Goal: Task Accomplishment & Management: Use online tool/utility

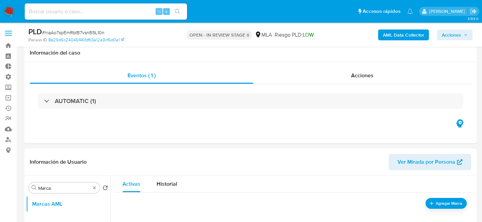
select select "10"
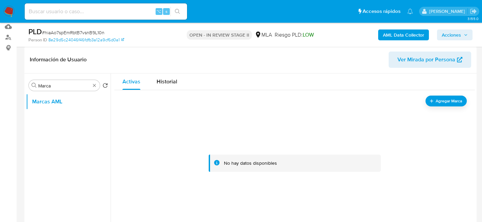
click at [170, 118] on div at bounding box center [294, 162] width 344 height 135
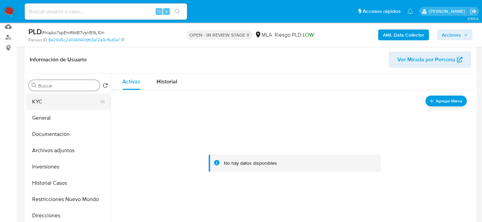
click at [31, 94] on button "KYC" at bounding box center [65, 101] width 79 height 16
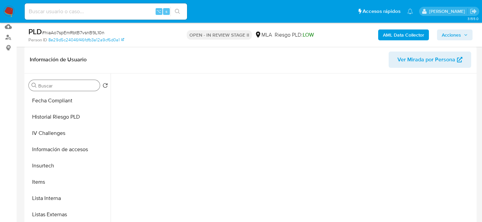
scroll to position [318, 0]
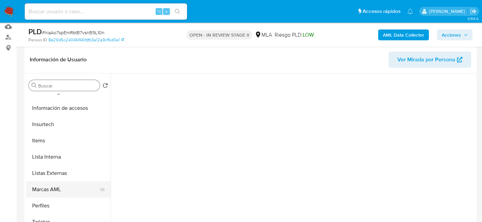
click at [50, 185] on button "Marcas AML" at bounding box center [65, 189] width 79 height 16
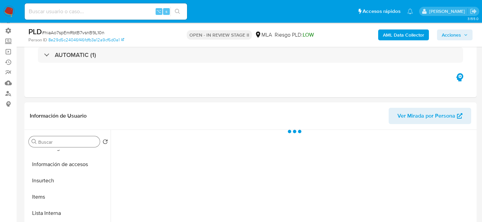
scroll to position [57, 0]
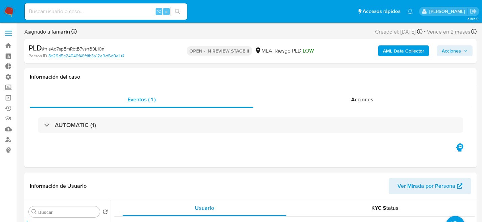
select select "10"
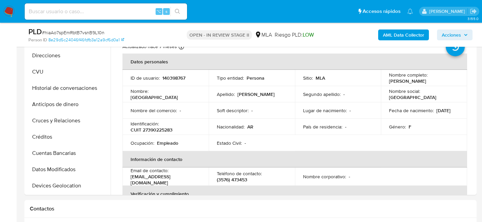
scroll to position [305, 0]
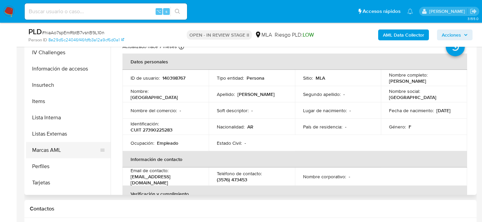
click at [46, 149] on button "Marcas AML" at bounding box center [65, 150] width 79 height 16
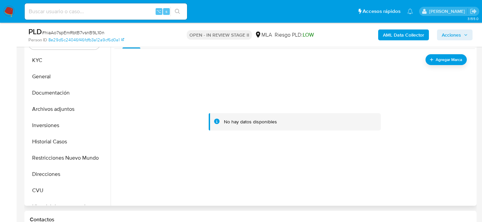
scroll to position [318, 0]
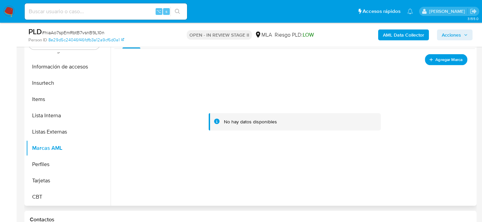
click at [430, 60] on icon "add-mark" at bounding box center [430, 58] width 5 height 5
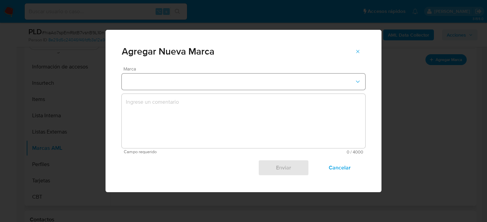
click at [185, 79] on button "marks-modal" at bounding box center [244, 81] width 244 height 16
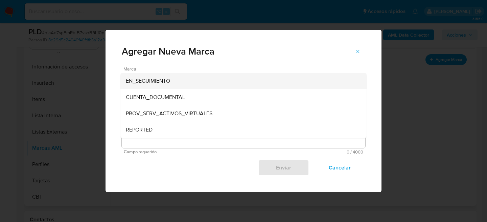
click at [167, 81] on span "EN_SEGUIMIENTO" at bounding box center [148, 80] width 44 height 7
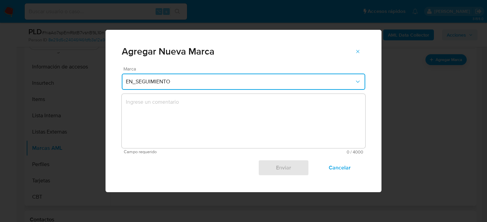
click at [167, 106] on textarea "marks-modal" at bounding box center [244, 121] width 244 height 54
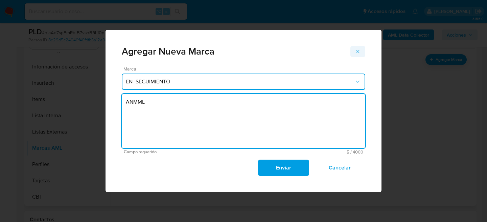
type textarea "ANMML"
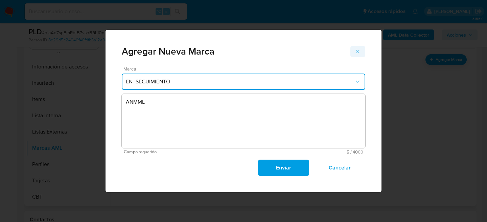
click at [360, 48] on span "marks-modal" at bounding box center [357, 51] width 5 height 9
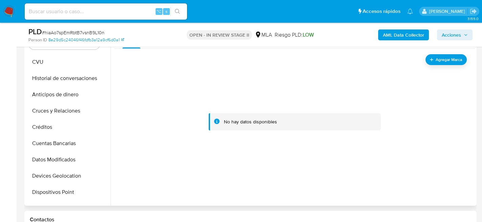
scroll to position [0, 0]
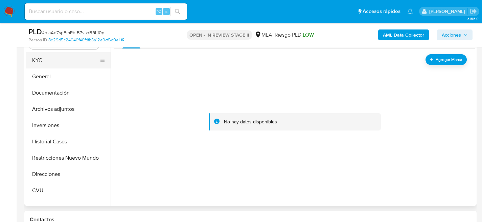
click at [52, 62] on button "KYC" at bounding box center [65, 60] width 79 height 16
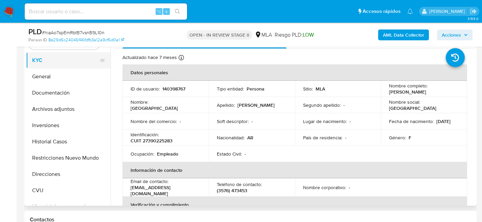
click at [42, 68] on button "KYC" at bounding box center [65, 60] width 79 height 16
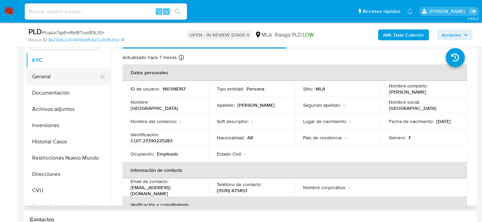
click at [43, 76] on button "General" at bounding box center [65, 76] width 79 height 16
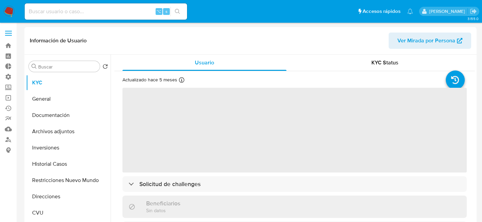
select select "10"
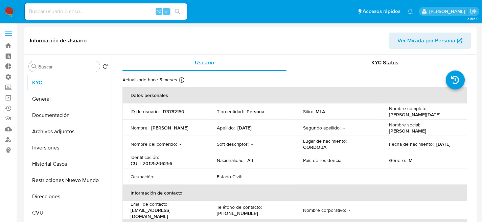
click at [113, 4] on div "⌥ s" at bounding box center [106, 11] width 162 height 16
click at [116, 7] on input at bounding box center [106, 11] width 162 height 9
paste input "VojlbQqCVMCp5hT6B4ykbv2s"
type input "VojlbQqCVMCp5hT6B4ykbv2s"
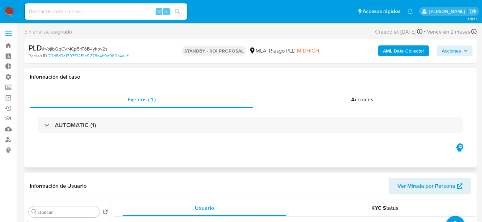
select select "10"
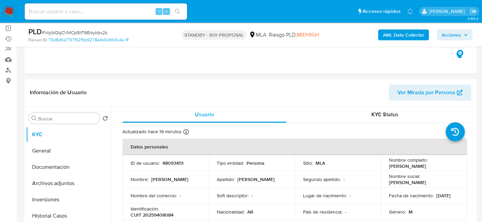
scroll to position [103, 0]
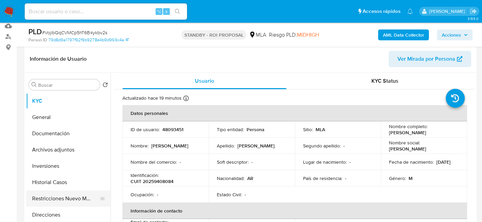
click at [65, 198] on button "Restricciones Nuevo Mundo" at bounding box center [65, 198] width 79 height 16
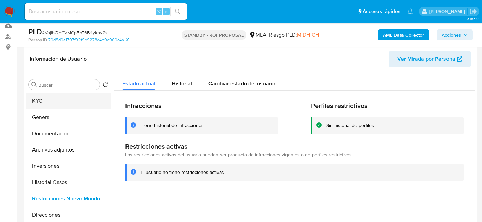
click at [39, 103] on button "KYC" at bounding box center [65, 101] width 79 height 16
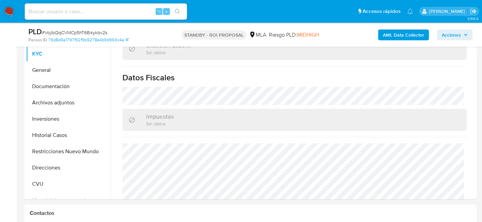
scroll to position [150, 0]
click at [51, 132] on button "Historial Casos" at bounding box center [65, 134] width 79 height 16
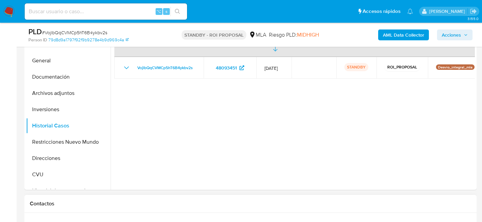
scroll to position [207, 0]
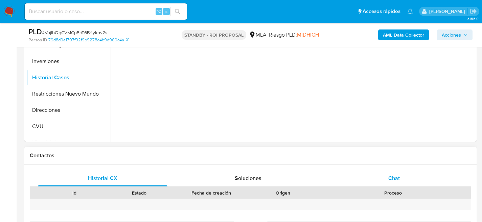
click at [390, 171] on div "Chat" at bounding box center [394, 178] width 130 height 16
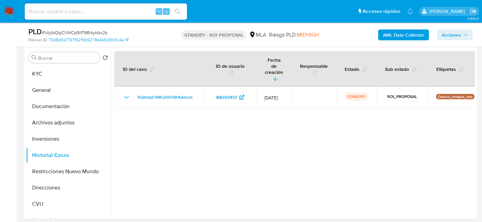
scroll to position [94, 0]
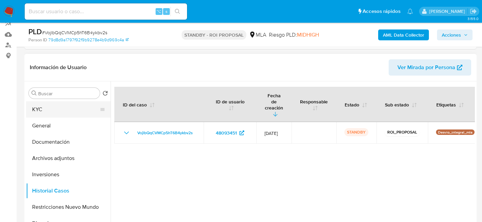
click at [43, 106] on button "KYC" at bounding box center [65, 109] width 79 height 16
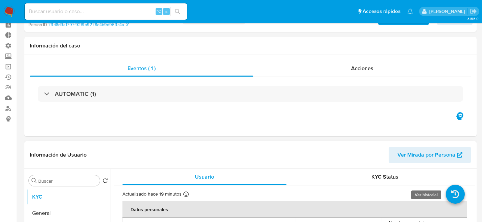
scroll to position [0, 0]
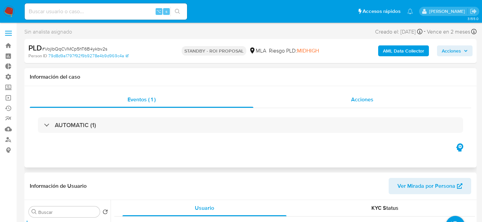
click at [355, 101] on span "Acciones" at bounding box center [362, 99] width 22 height 8
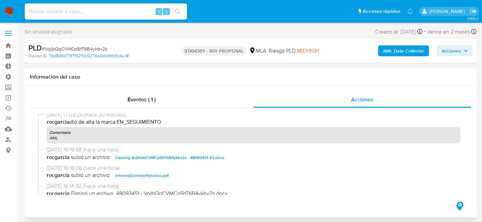
scroll to position [67, 0]
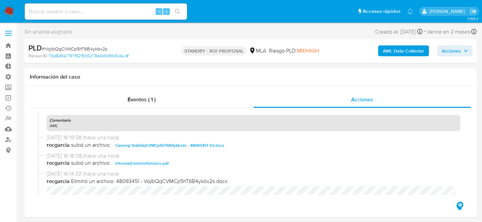
click at [99, 51] on span "# VojlbQqCVMCp5hT6B4ykbv2s" at bounding box center [74, 48] width 65 height 7
copy span "VojlbQqCVMCp5hT6B4ykbv2s"
click at [6, 9] on img at bounding box center [8, 11] width 11 height 11
